Goal: Information Seeking & Learning: Learn about a topic

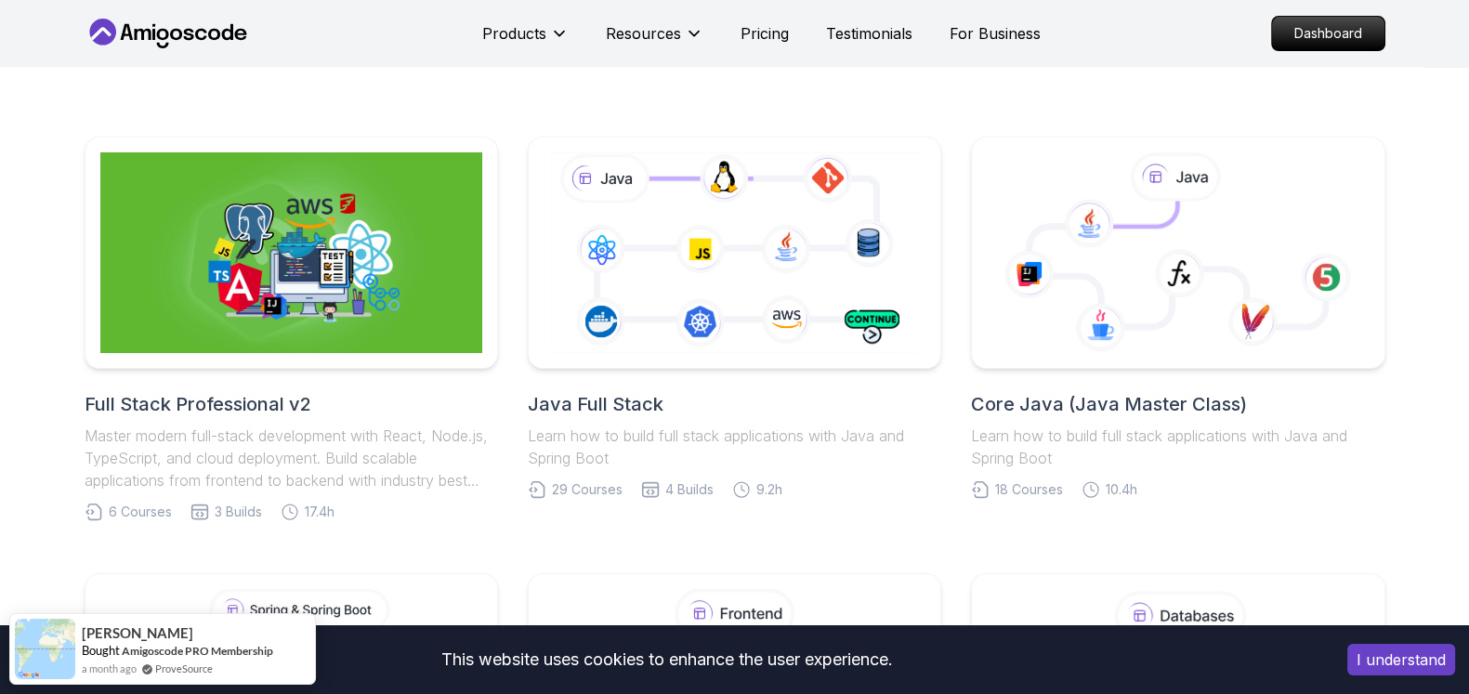
click at [915, 508] on div "Java Full Stack Learn how to build full stack applications with Java and Spring…" at bounding box center [734, 329] width 413 height 385
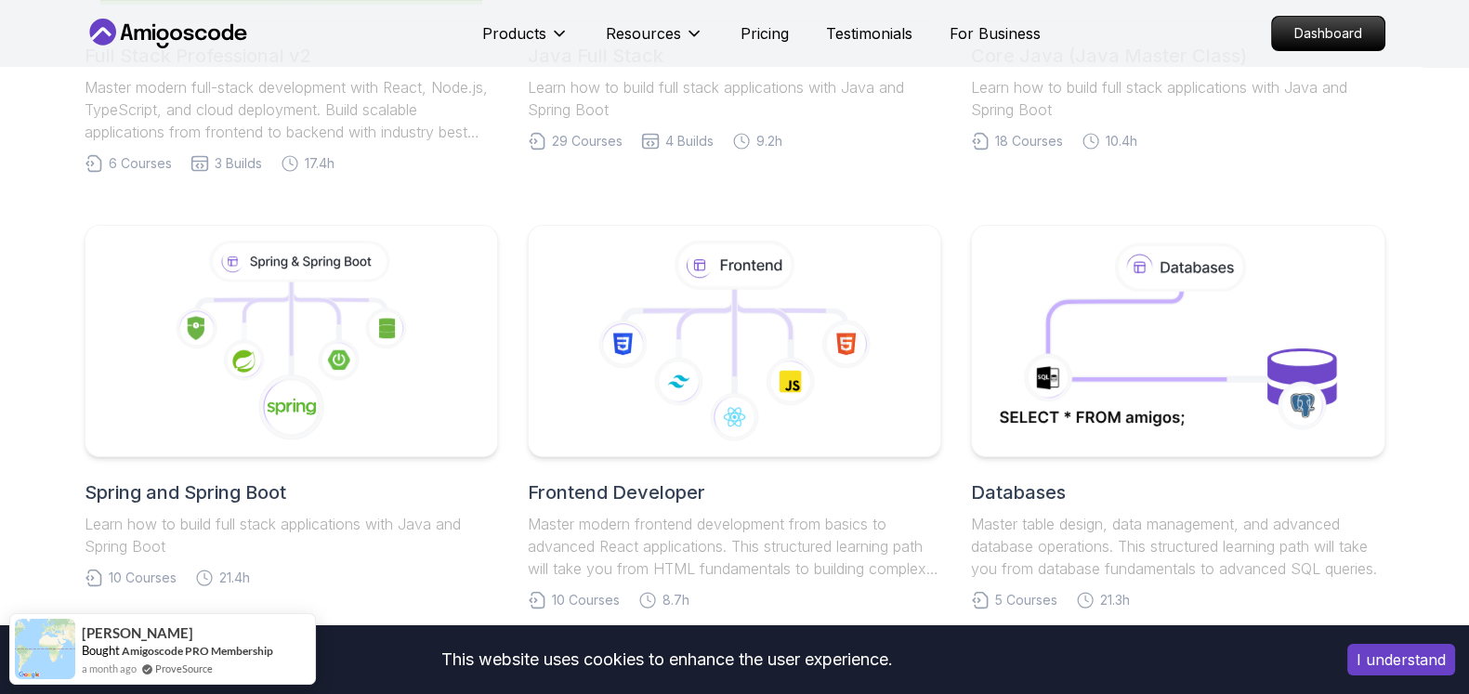
scroll to position [371, 0]
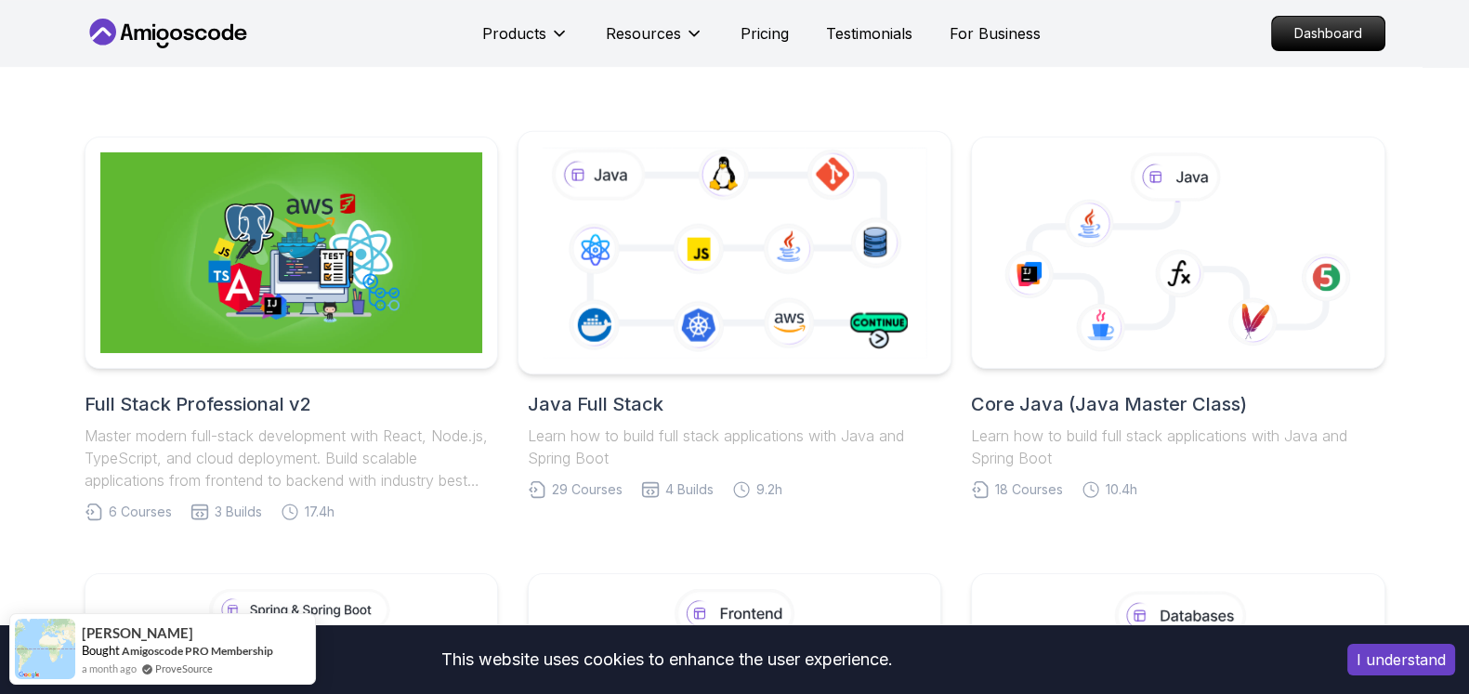
click at [818, 168] on icon at bounding box center [734, 252] width 393 height 218
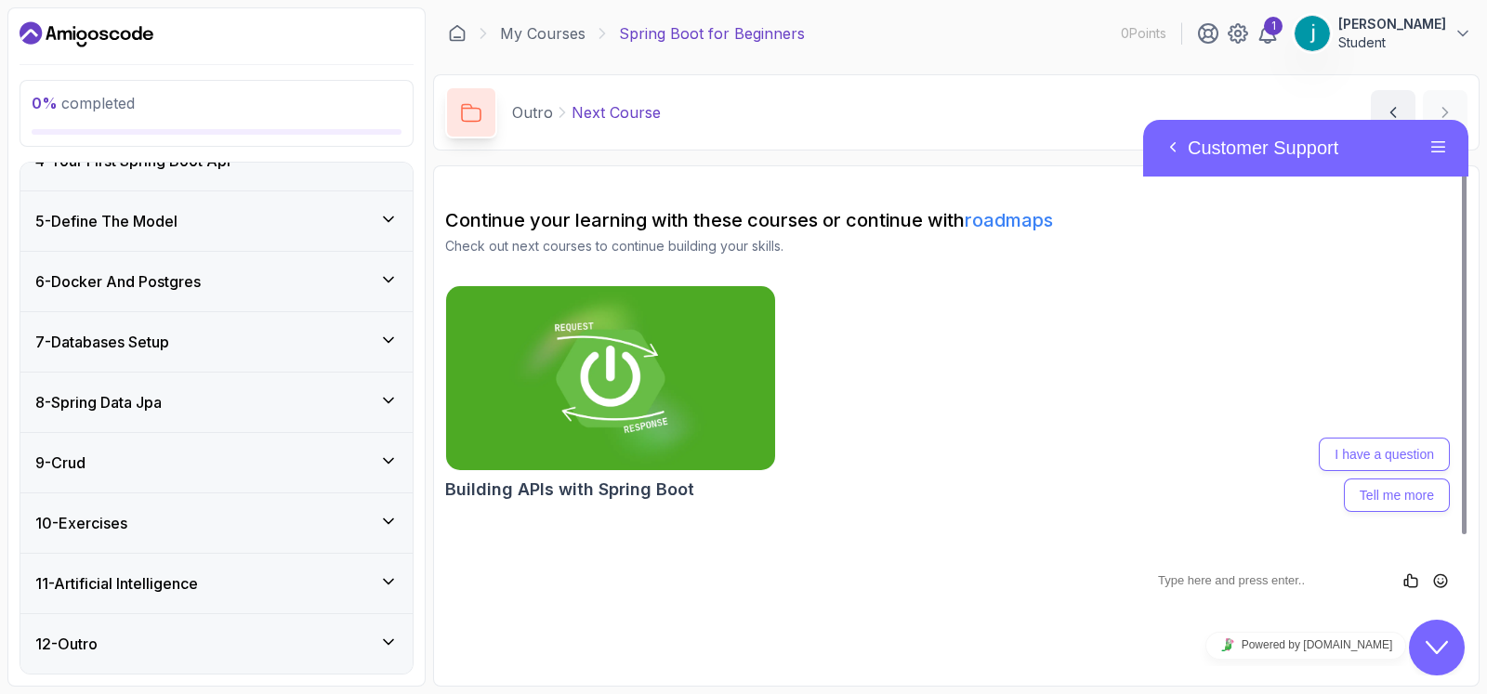
scroll to position [209, 0]
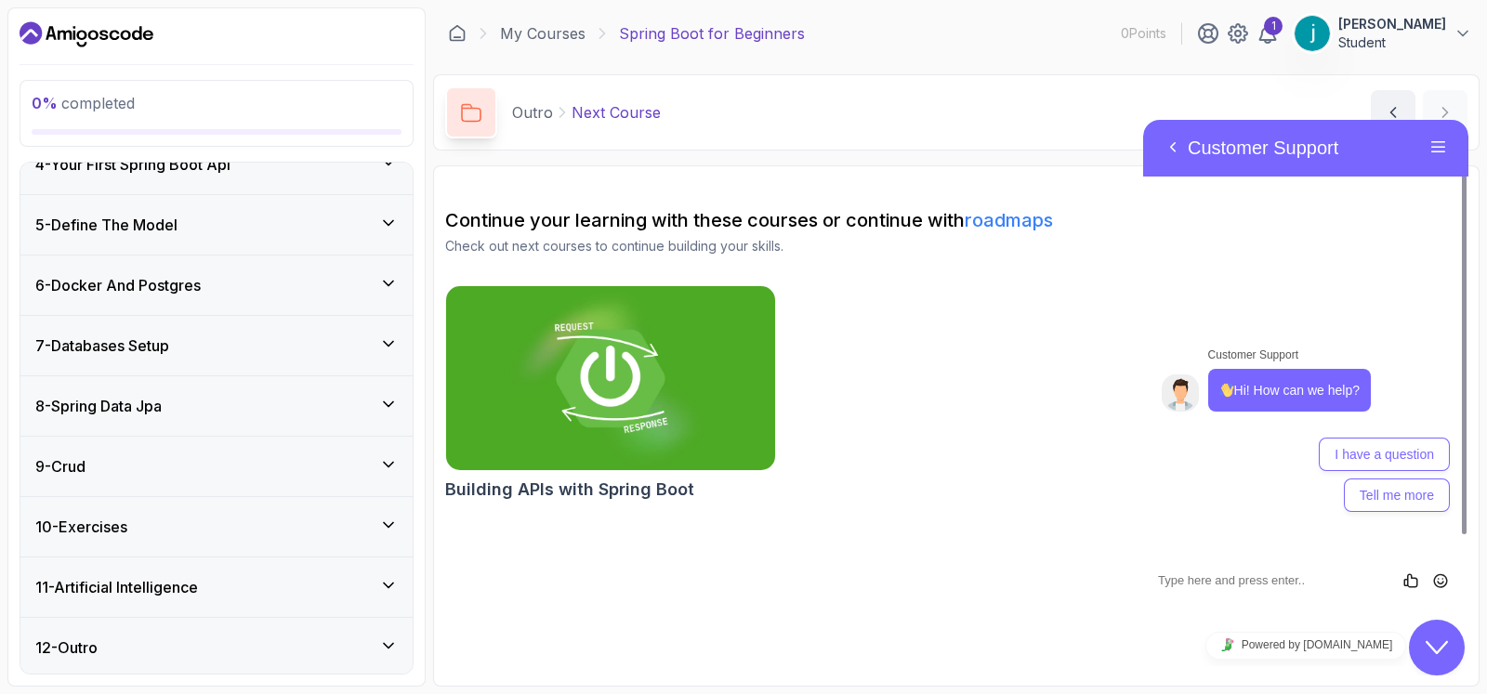
click at [1112, 292] on div "Building APIs with Spring Boot" at bounding box center [956, 396] width 1022 height 223
click at [1188, 38] on div "1 Johann Sourou Student" at bounding box center [1334, 33] width 275 height 37
click at [1188, 38] on icon at bounding box center [1267, 33] width 22 height 22
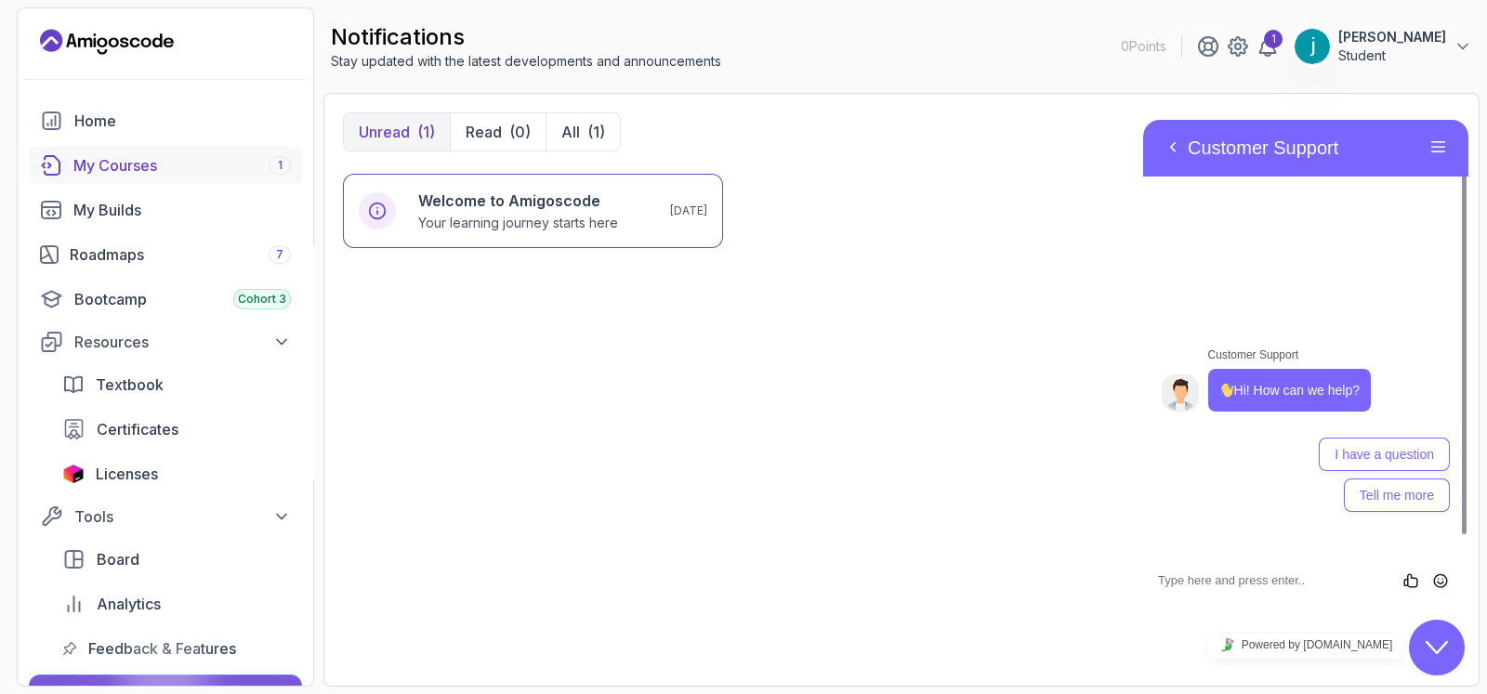
click at [146, 179] on link "My Courses 1" at bounding box center [165, 165] width 273 height 37
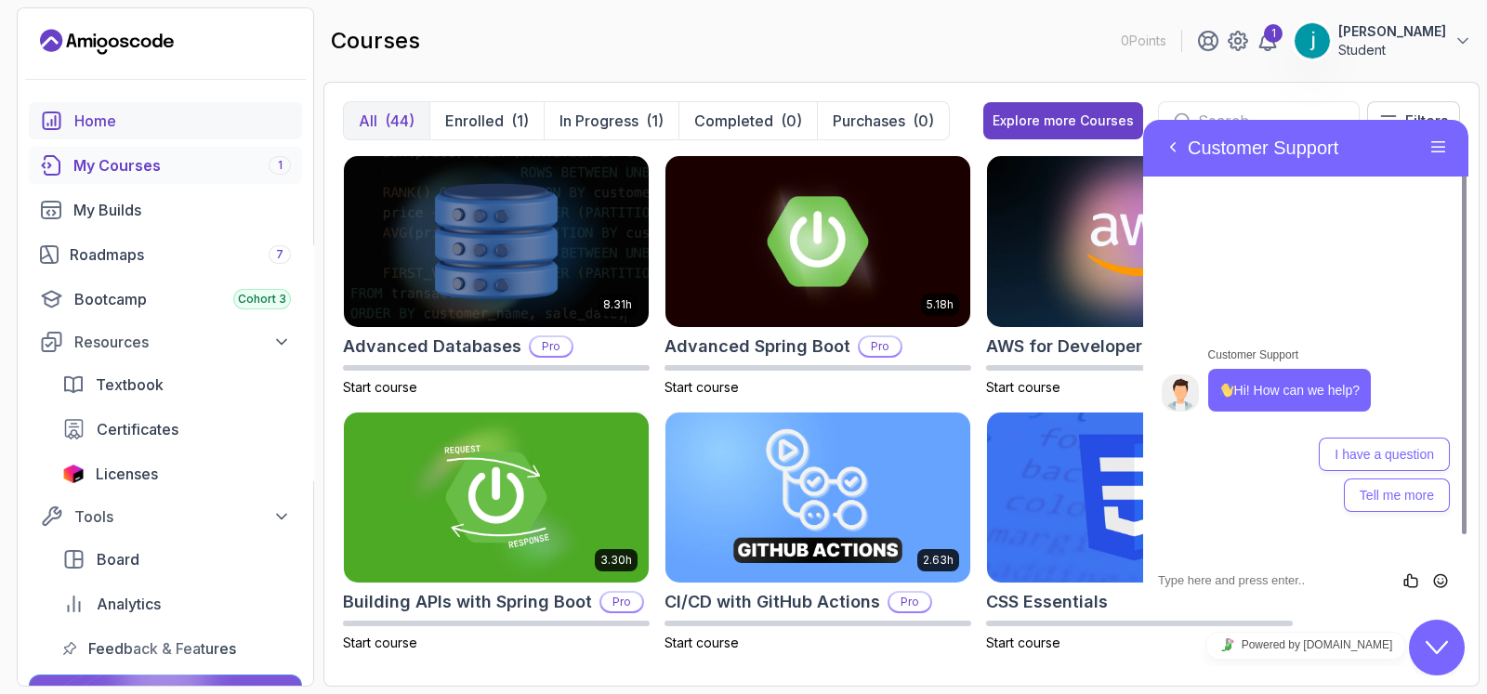
click at [116, 124] on div "Home" at bounding box center [182, 121] width 216 height 22
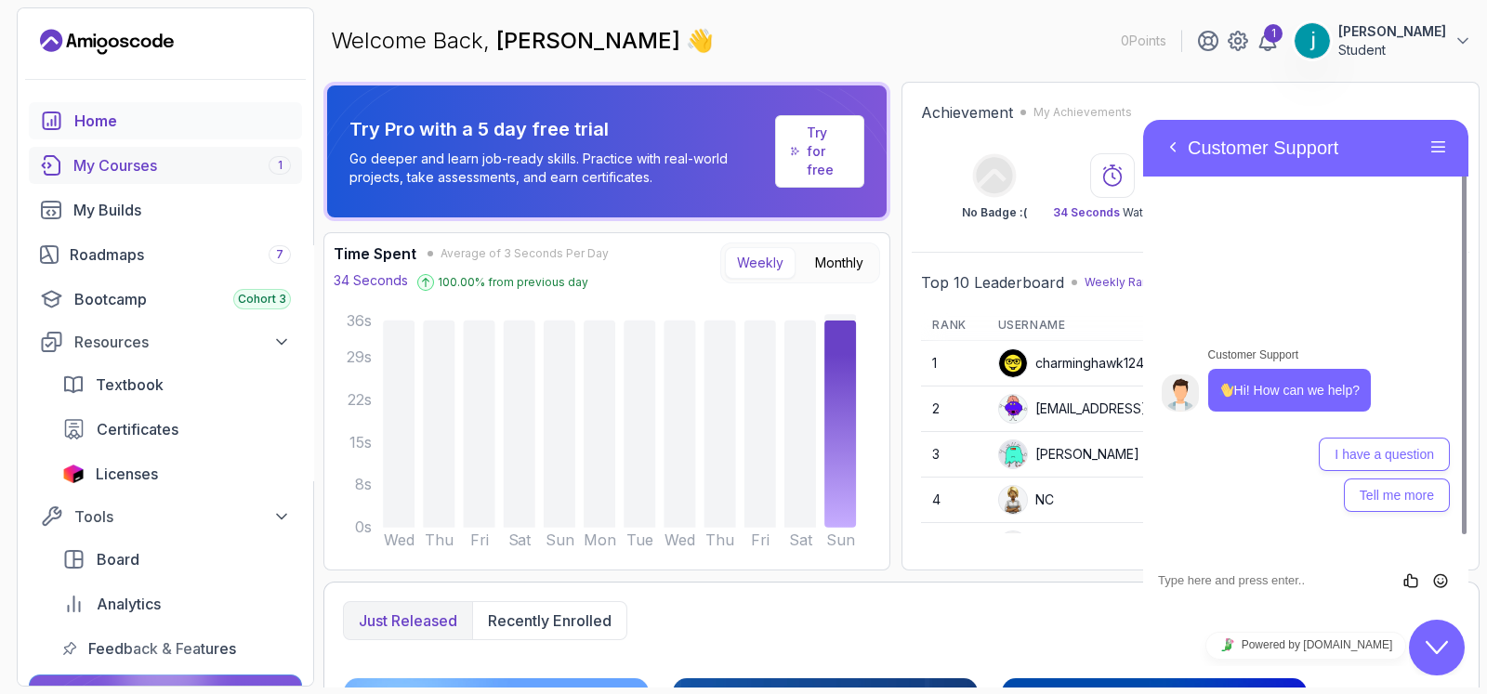
click at [164, 160] on div "My Courses 1" at bounding box center [181, 165] width 217 height 22
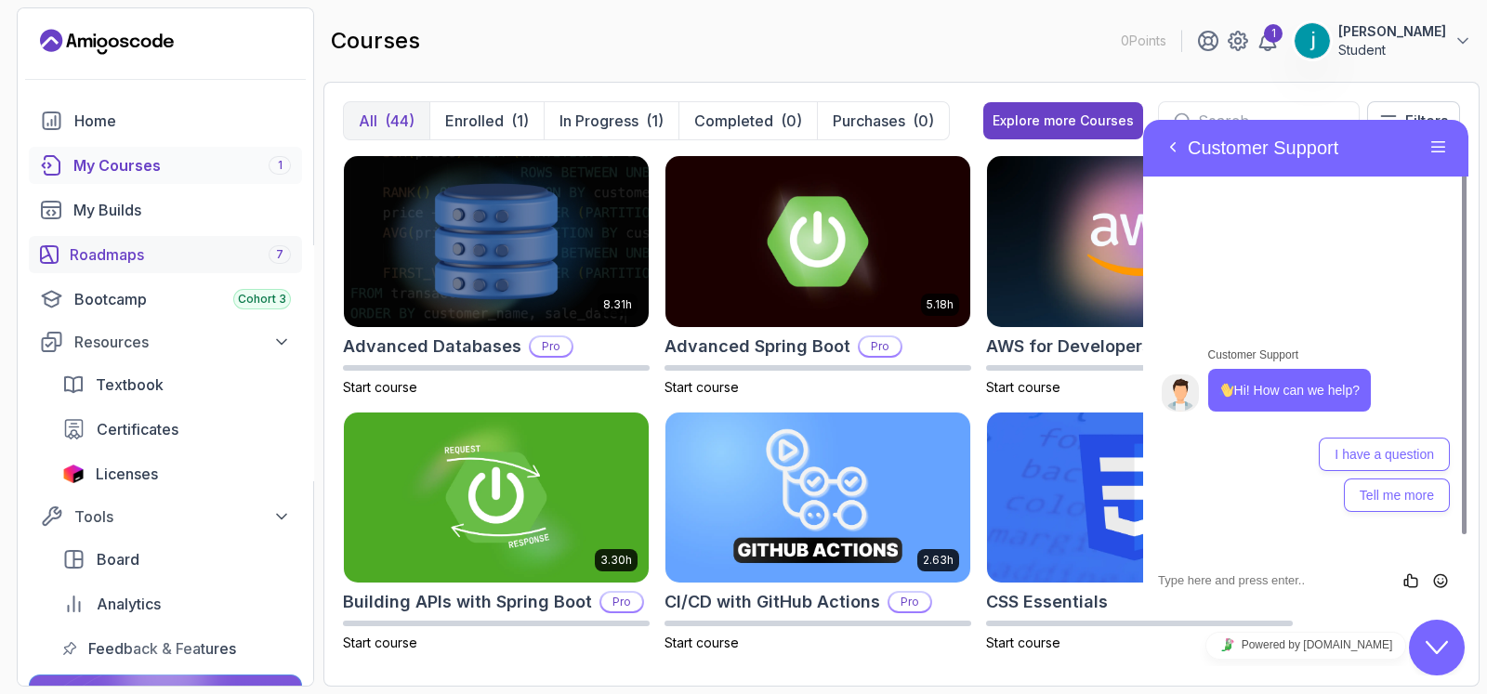
click at [149, 262] on div "Roadmaps 7" at bounding box center [180, 254] width 221 height 22
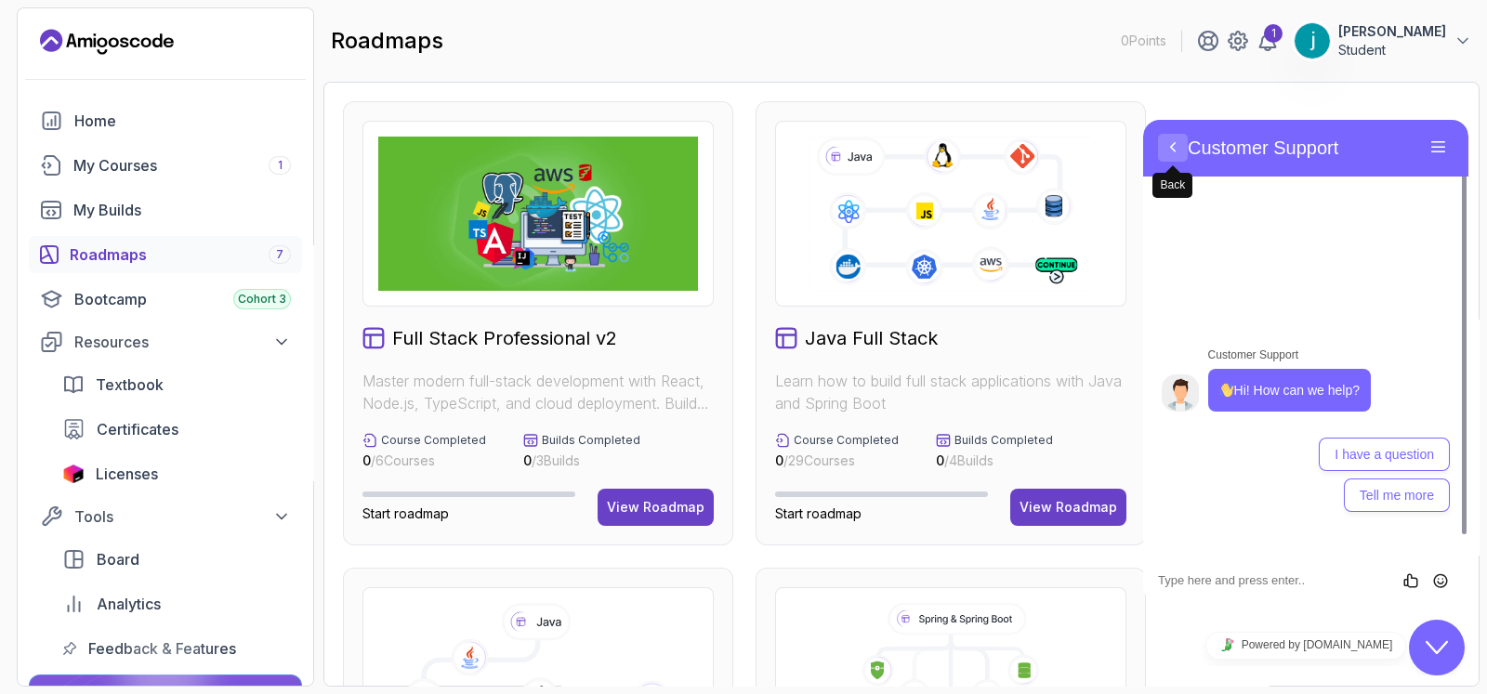
click at [1173, 148] on button "Back" at bounding box center [1173, 148] width 30 height 28
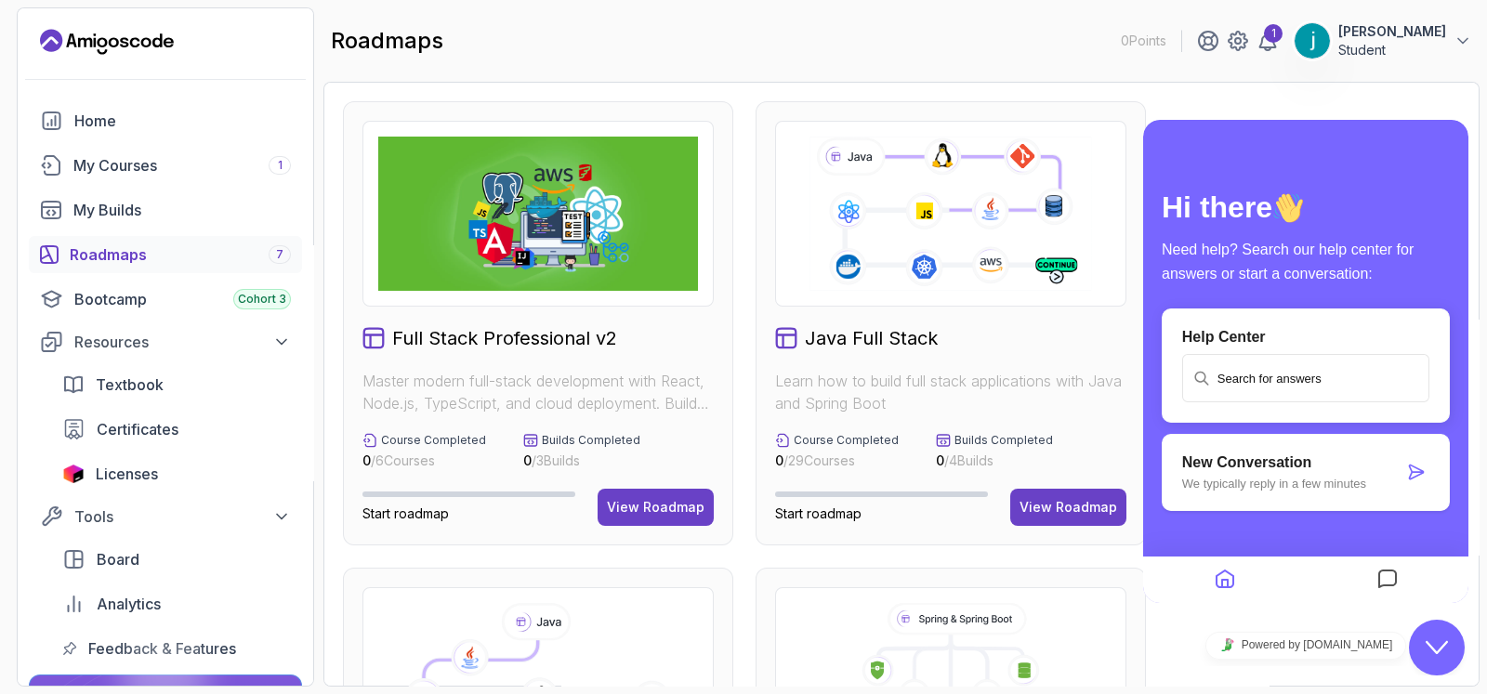
click at [1188, 555] on div "Close Chat This icon closes the chat window." at bounding box center [1437, 647] width 56 height 22
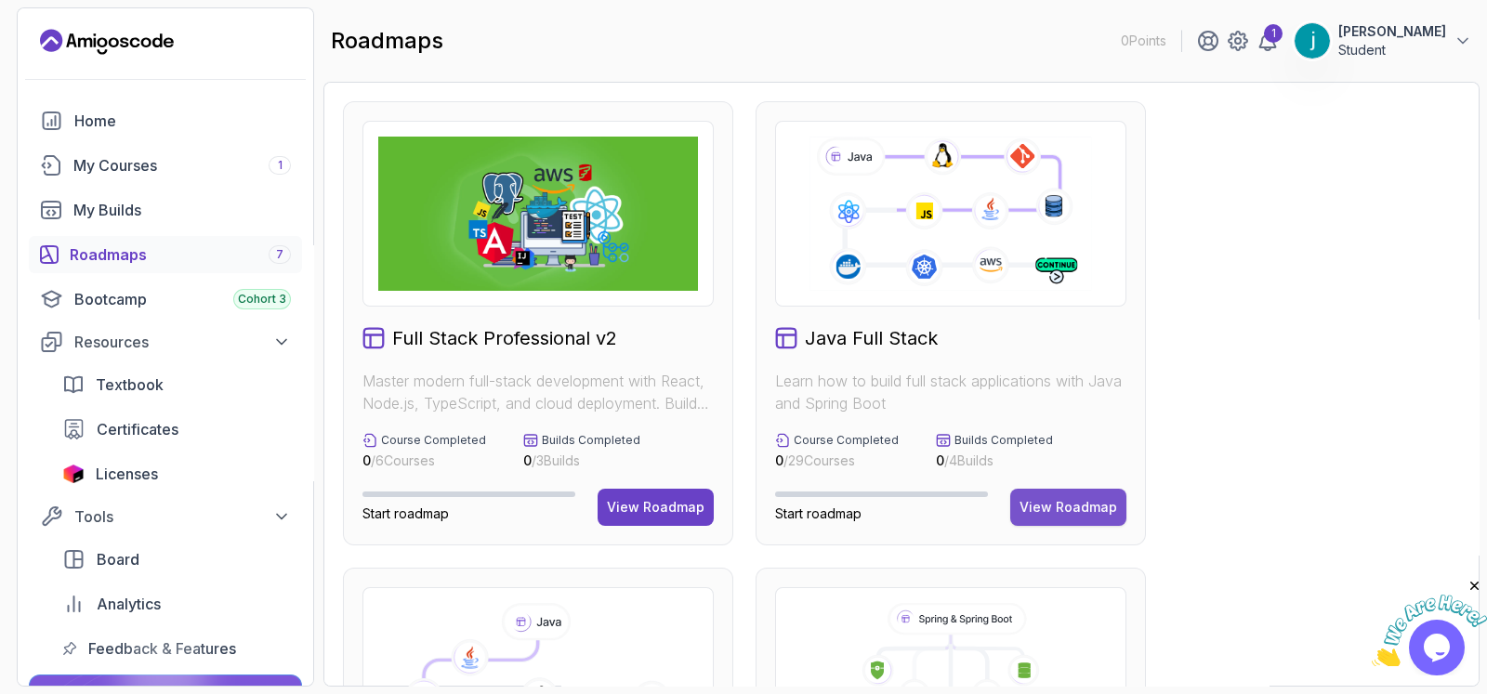
click at [1059, 502] on div "View Roadmap" at bounding box center [1068, 507] width 98 height 19
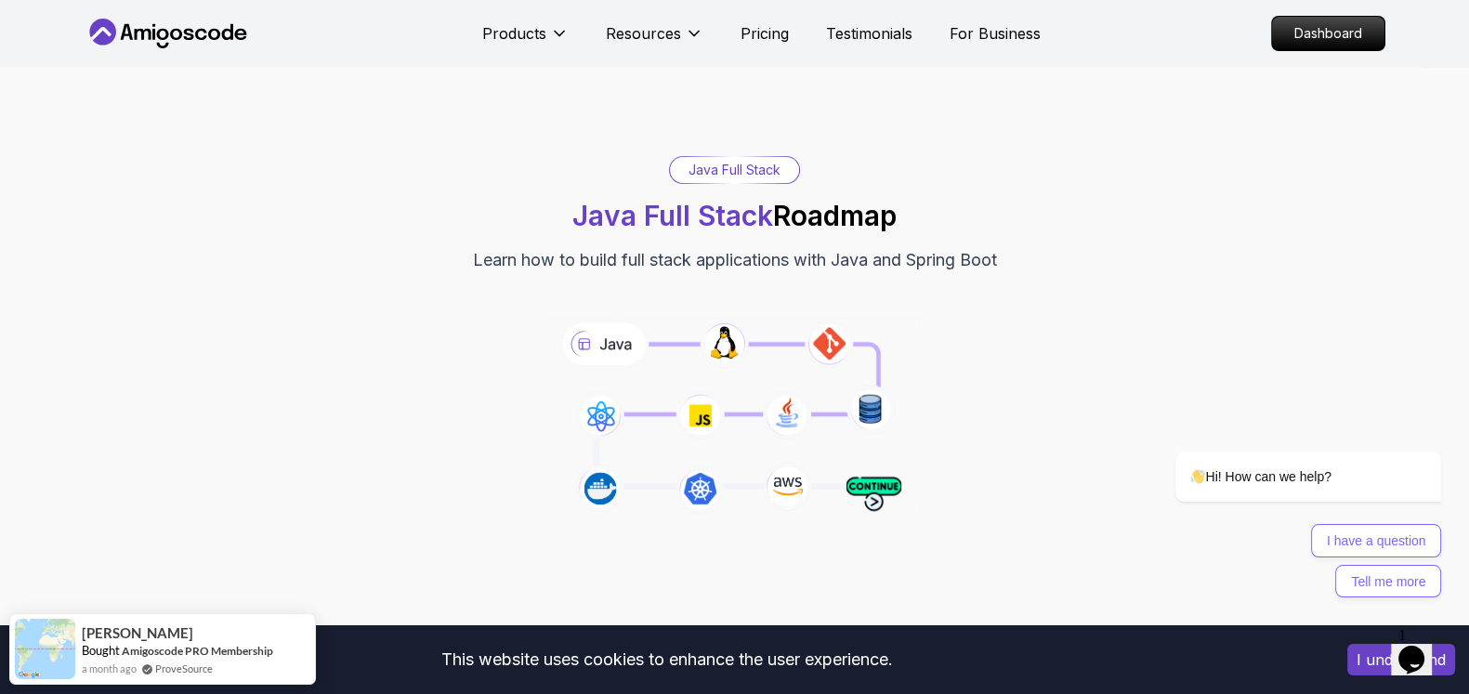
click at [1174, 555] on icon "Opens Chat This icon Opens the chat window." at bounding box center [1411, 660] width 30 height 30
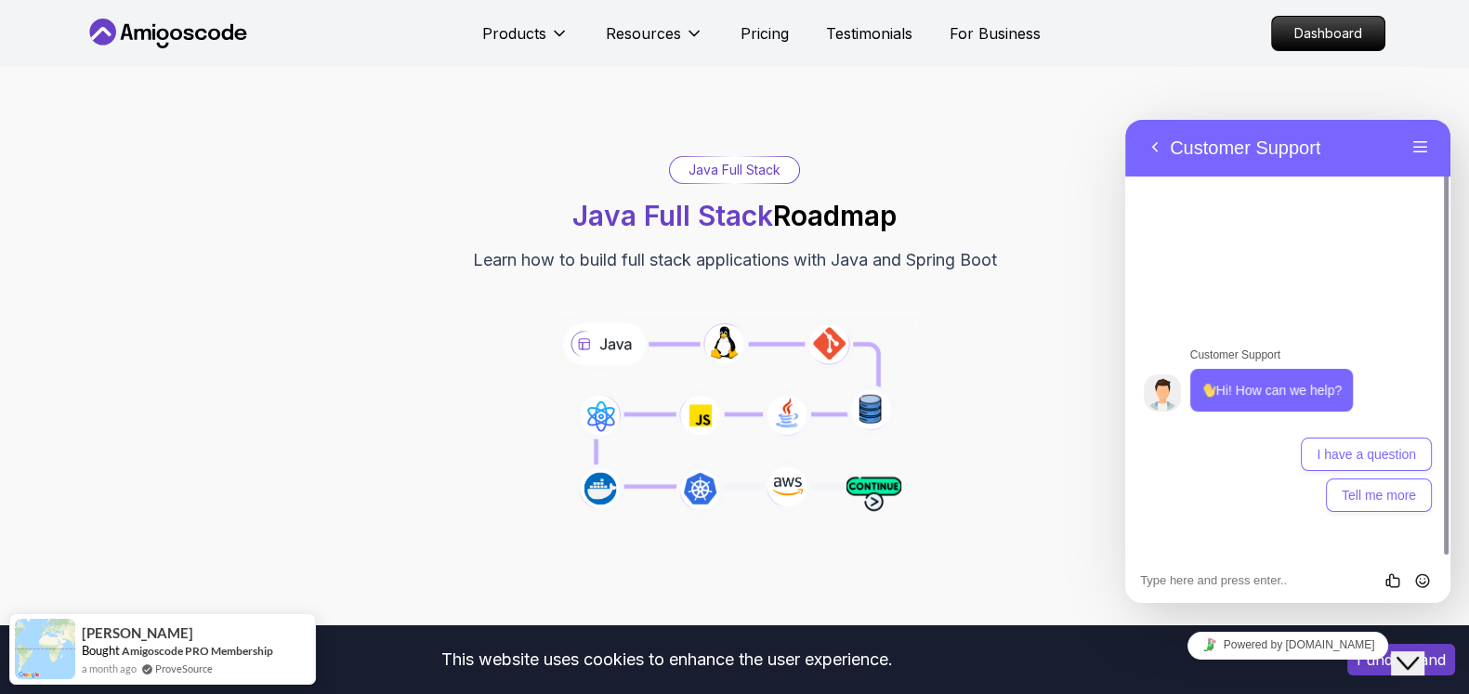
click at [1078, 127] on div "Java Full Stack Java Full Stack Roadmap Learn how to build full stack applicati…" at bounding box center [734, 345] width 1469 height 557
click at [1148, 141] on button "Back" at bounding box center [1155, 148] width 30 height 28
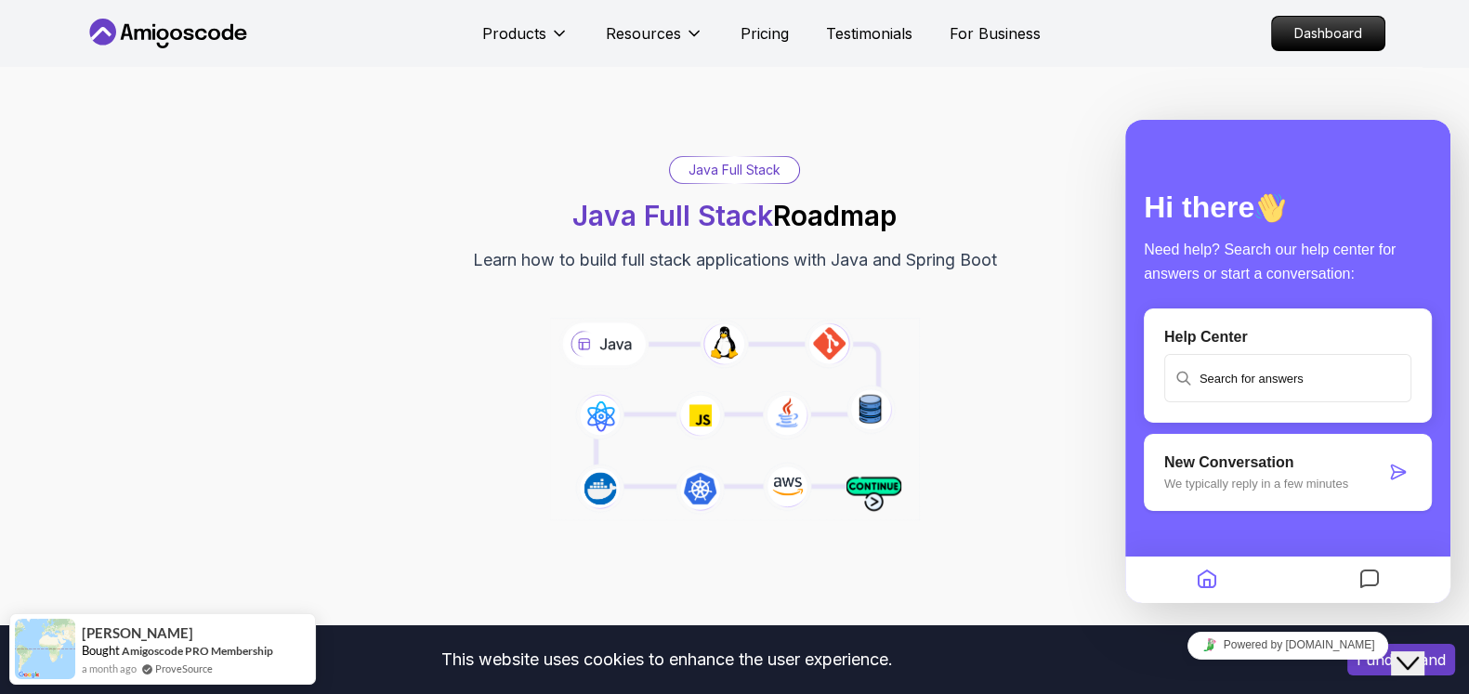
click at [1085, 181] on div "Java Full Stack Java Full Stack Roadmap Learn how to build full stack applicati…" at bounding box center [735, 214] width 1301 height 117
click at [1174, 98] on div "Java Full Stack Java Full Stack Roadmap Learn how to build full stack applicati…" at bounding box center [734, 345] width 1469 height 557
drag, startPoint x: 1095, startPoint y: 513, endPoint x: 1121, endPoint y: 514, distance: 26.0
click at [1096, 515] on div "Java Full Stack Java Full Stack Roadmap Learn how to build full stack applicati…" at bounding box center [735, 345] width 1301 height 379
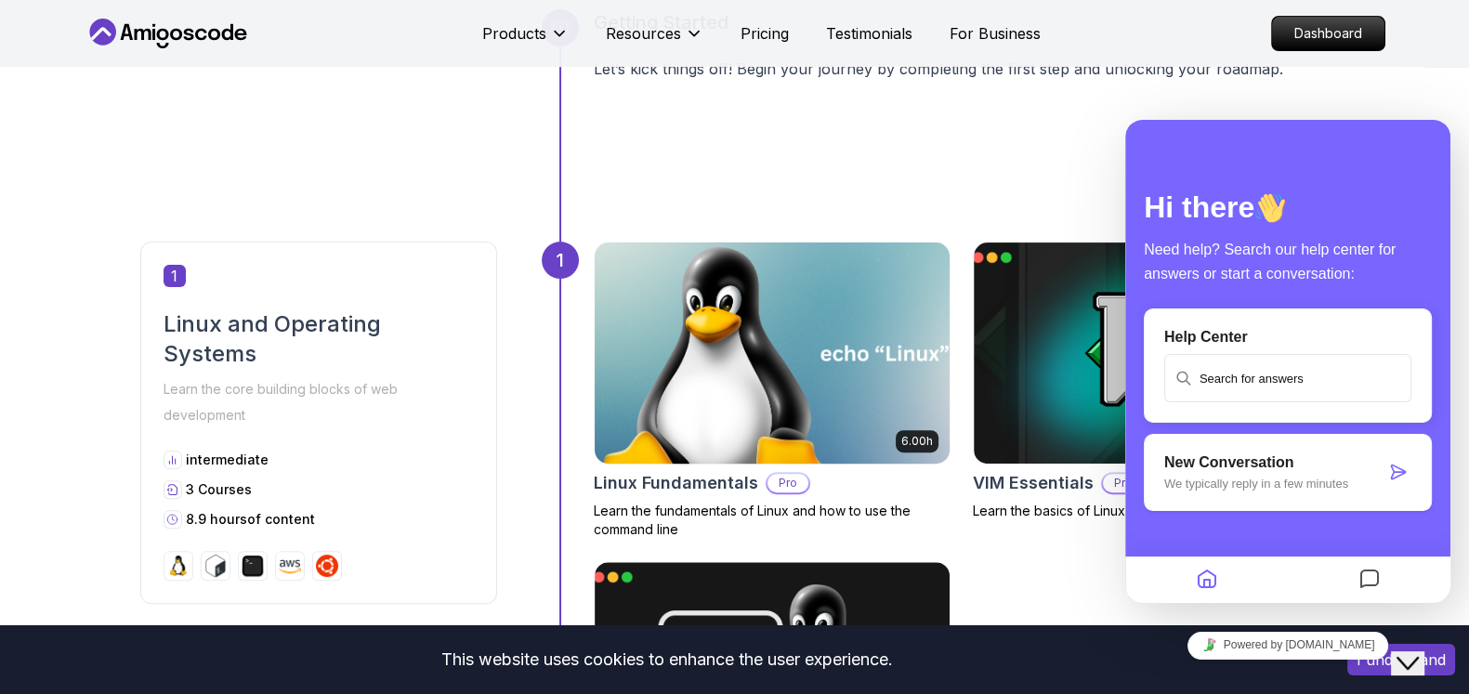
scroll to position [812, 0]
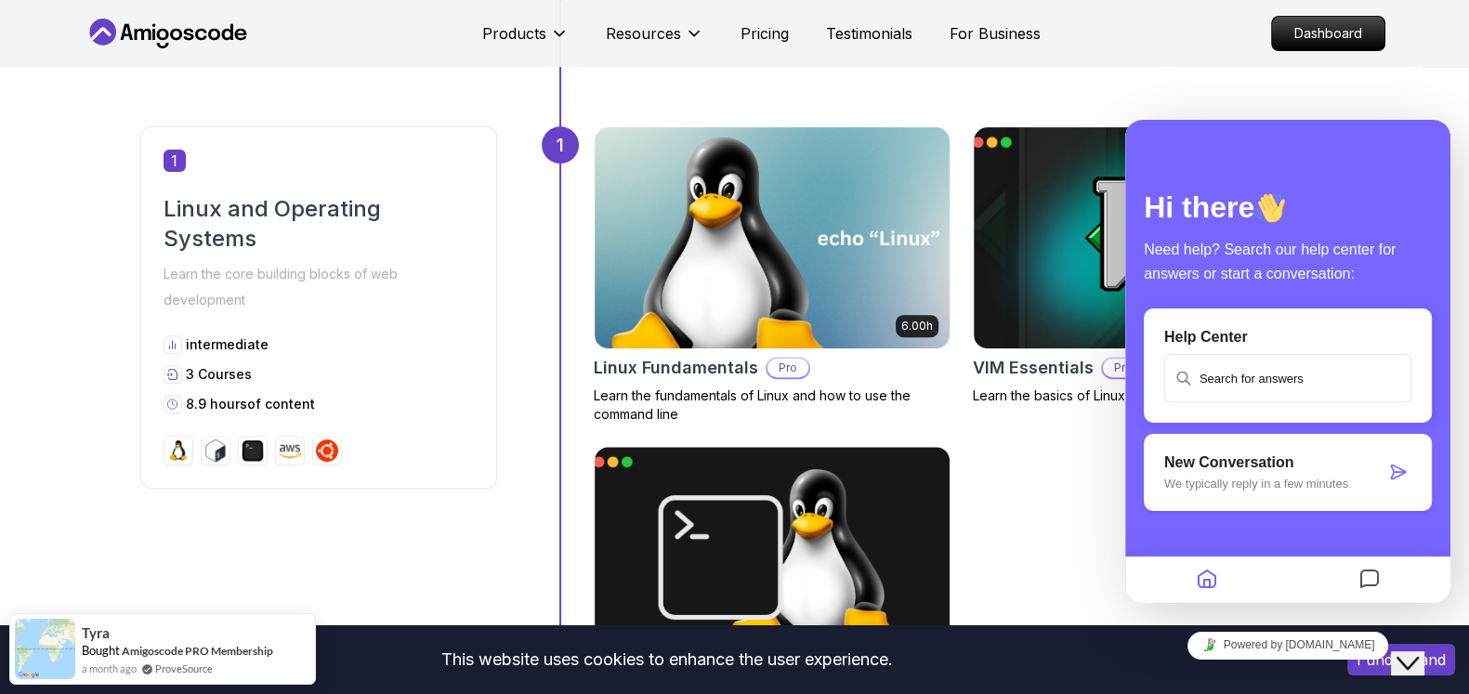
click at [1174, 89] on div "Getting Started Let’s kick things off! Begin your journey by completing the fir…" at bounding box center [962, 10] width 736 height 232
